Goal: Communication & Community: Answer question/provide support

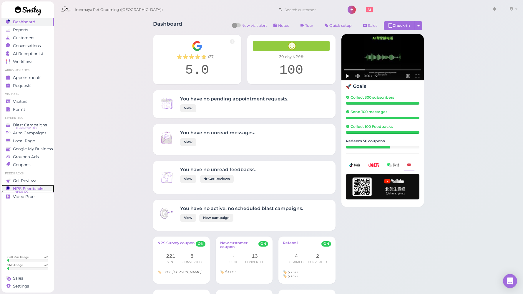
click at [34, 190] on span "NPS Feedbacks" at bounding box center [28, 188] width 31 height 5
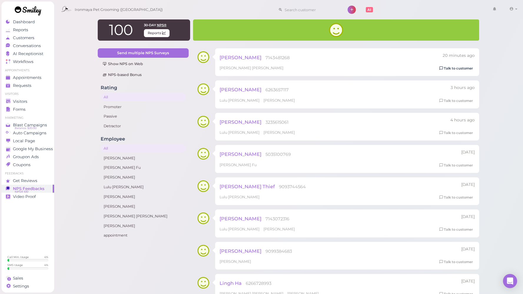
click at [451, 67] on link "Talk to customer" at bounding box center [456, 68] width 37 height 6
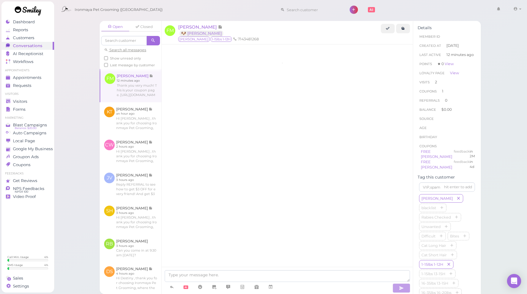
scroll to position [717, 0]
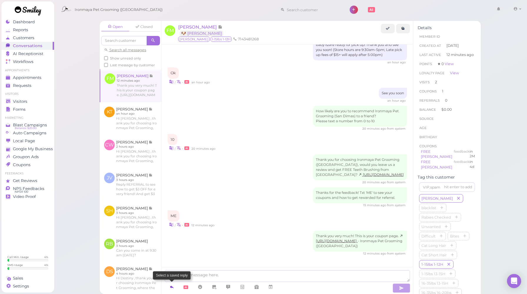
click at [171, 285] on icon at bounding box center [172, 287] width 5 height 6
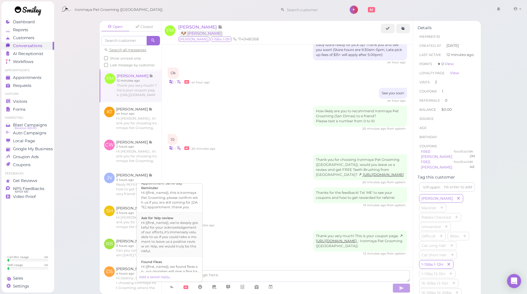
scroll to position [52, 0]
click at [171, 240] on div "Hi {{first_name}}, we're deeply grateful for your acknowledgement of our effort…" at bounding box center [169, 235] width 57 height 33
type textarea "Hi {{first_name}}, we're deeply grateful for your acknowledgement of our effort…"
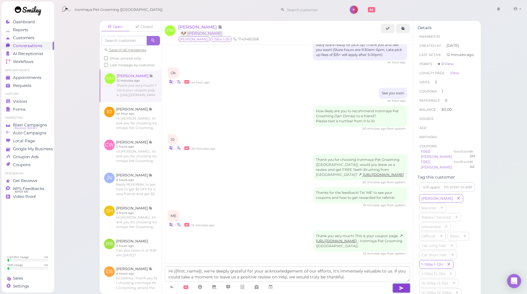
click at [400, 288] on icon "button" at bounding box center [401, 288] width 5 height 6
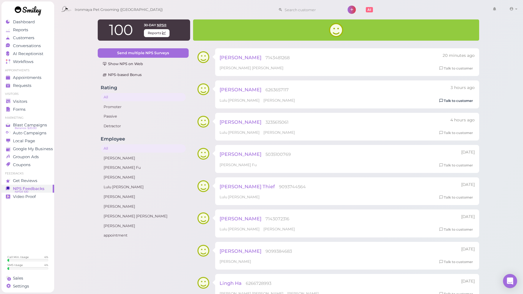
click at [456, 103] on link "Talk to customer" at bounding box center [456, 101] width 37 height 6
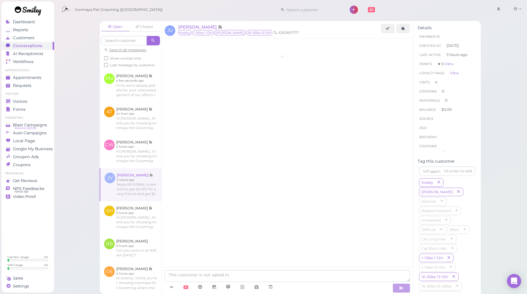
scroll to position [762, 0]
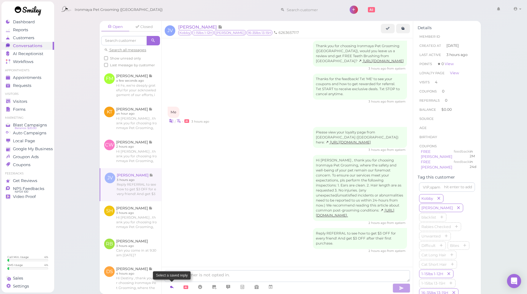
click at [172, 288] on icon at bounding box center [172, 287] width 5 height 6
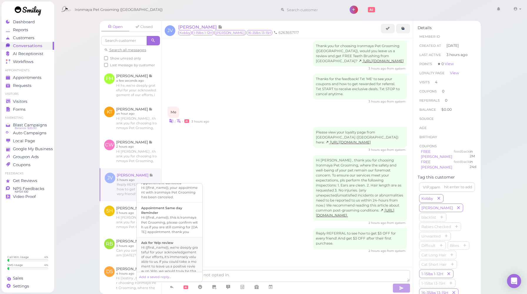
scroll to position [69, 0]
click at [170, 235] on div "Hi {{first_name}}, we're deeply grateful for your acknowledgement of our effort…" at bounding box center [169, 218] width 57 height 33
type textarea "Hi {{first_name}}, we're deeply grateful for your acknowledgement of our effort…"
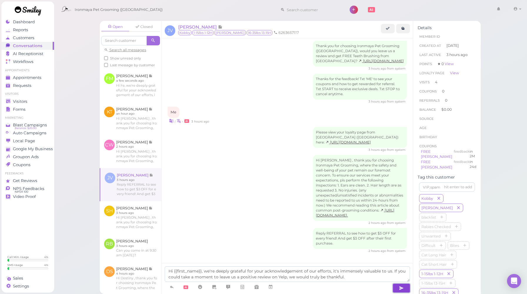
click at [397, 289] on button "button" at bounding box center [402, 287] width 18 height 9
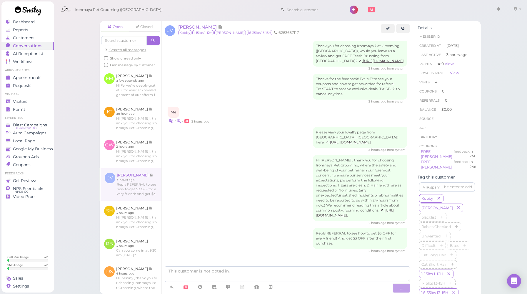
scroll to position [796, 0]
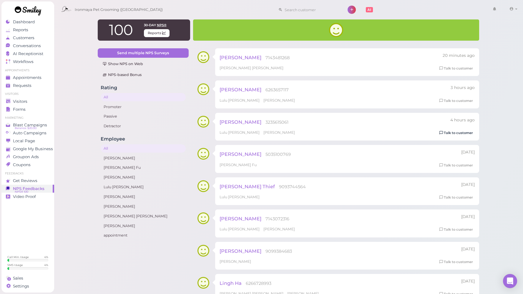
click at [460, 134] on link "Talk to customer" at bounding box center [456, 133] width 37 height 6
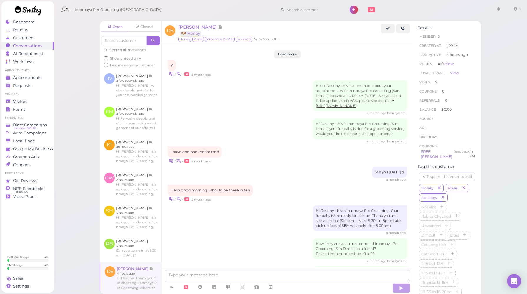
scroll to position [700, 0]
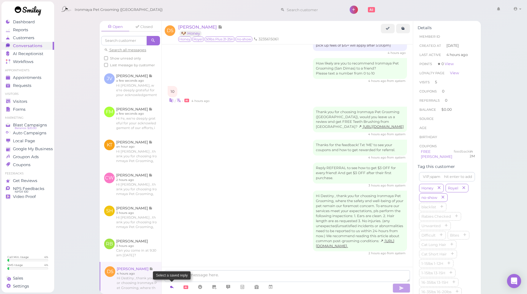
click at [177, 284] on link at bounding box center [172, 287] width 14 height 10
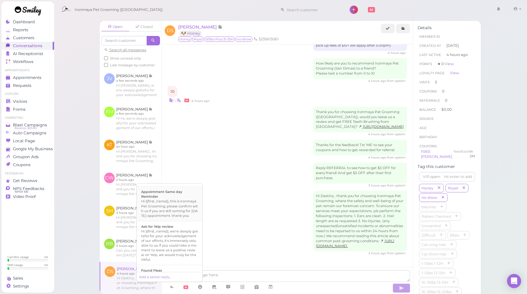
scroll to position [46, 0]
click at [178, 236] on div "Hi {{first_name}}, we're deeply grateful for your acknowledgement of our effort…" at bounding box center [169, 241] width 57 height 33
type textarea "Hi {{first_name}}, we're deeply grateful for your acknowledgement of our effort…"
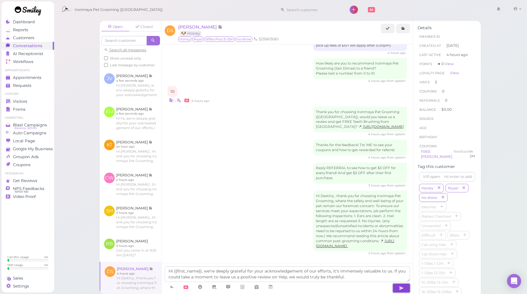
click at [399, 285] on button "button" at bounding box center [402, 287] width 18 height 9
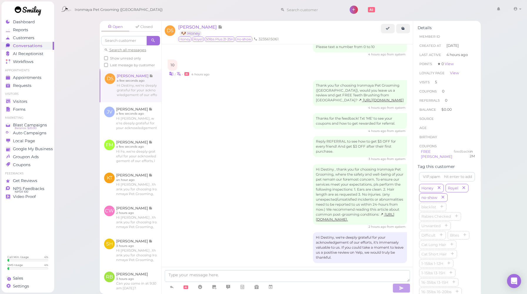
scroll to position [733, 0]
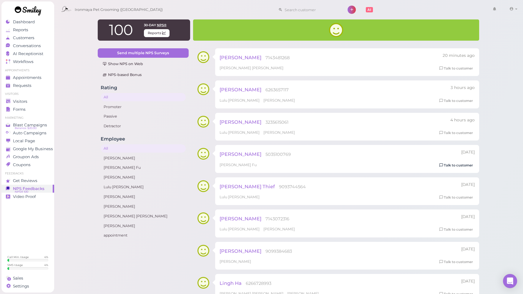
click at [455, 167] on link "Talk to customer" at bounding box center [456, 165] width 37 height 6
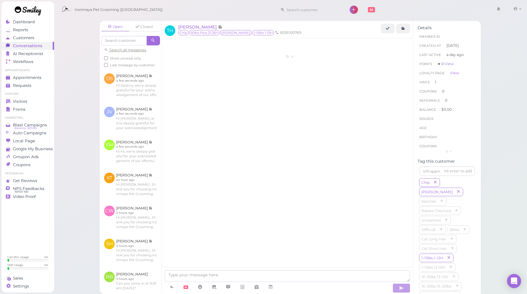
scroll to position [270, 0]
